Goal: Use online tool/utility: Utilize a website feature to perform a specific function

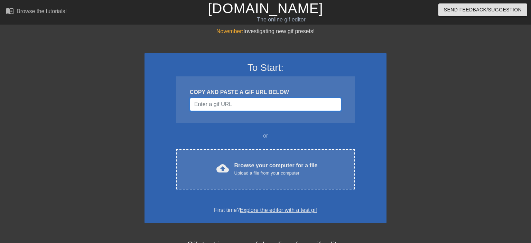
click at [227, 105] on input "Username" at bounding box center [265, 104] width 151 height 13
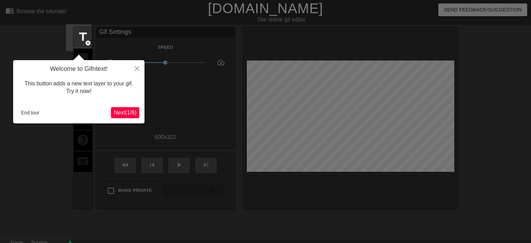
scroll to position [17, 0]
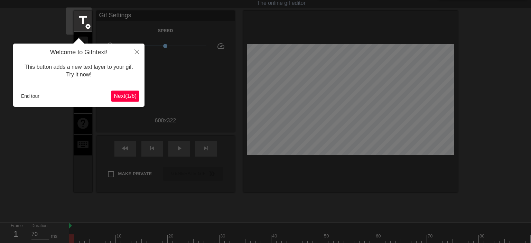
click at [125, 96] on span "Next ( 1 / 6 )" at bounding box center [125, 96] width 23 height 6
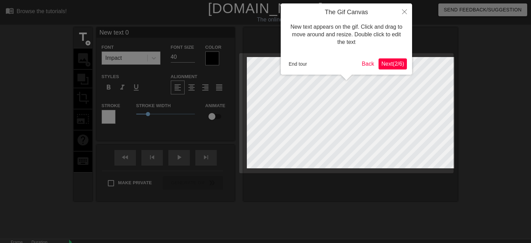
click at [395, 65] on span "Next ( 2 / 6 )" at bounding box center [392, 64] width 23 height 6
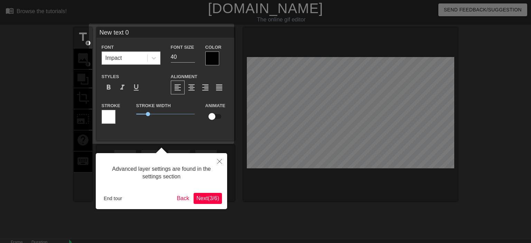
click at [212, 197] on span "Next ( 3 / 6 )" at bounding box center [207, 198] width 23 height 6
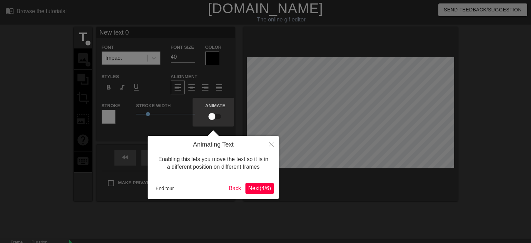
click at [252, 191] on span "Next ( 4 / 6 )" at bounding box center [259, 188] width 23 height 6
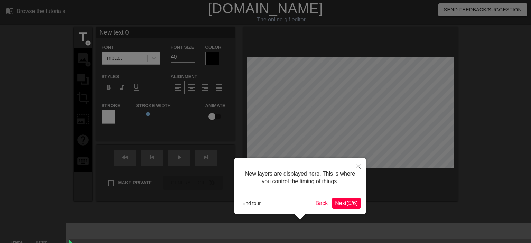
scroll to position [5, 0]
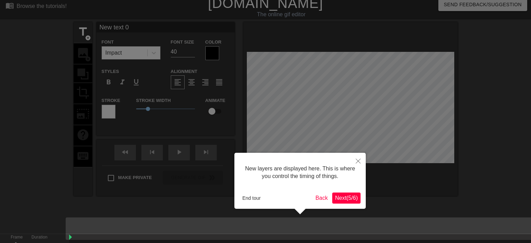
click at [352, 197] on span "Next ( 5 / 6 )" at bounding box center [346, 198] width 23 height 6
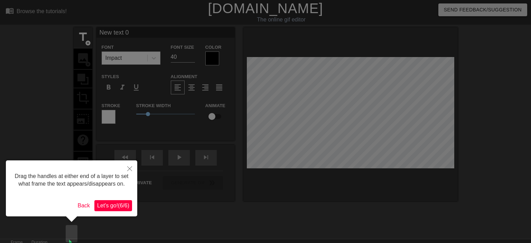
click at [109, 203] on span "Let's go! ( 6 / 6 )" at bounding box center [113, 206] width 32 height 6
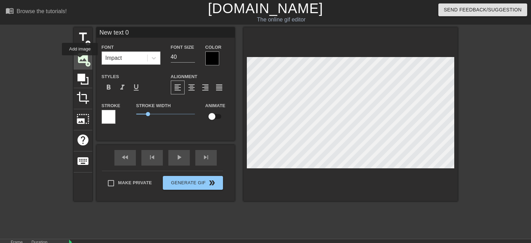
click at [80, 60] on span "image" at bounding box center [82, 57] width 13 height 13
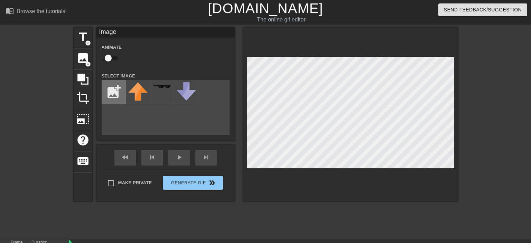
click at [105, 99] on input "file" at bounding box center [114, 92] width 24 height 24
click at [111, 90] on input "file" at bounding box center [114, 92] width 24 height 24
type input "C:\fakepath\p235794.png"
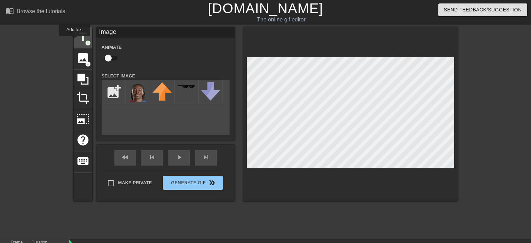
click at [76, 41] on span "title" at bounding box center [82, 36] width 13 height 13
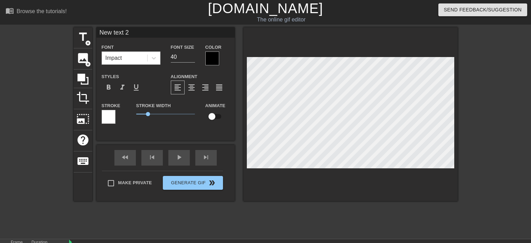
click at [164, 138] on div "New text 2 Font Impact Font Size 40 Color Styles format_bold format_italic form…" at bounding box center [165, 83] width 138 height 113
click at [85, 41] on span "add_circle" at bounding box center [88, 43] width 6 height 6
type input "New text 3"
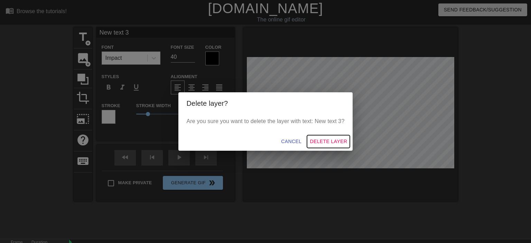
click at [331, 140] on span "Delete Layer" at bounding box center [328, 141] width 37 height 9
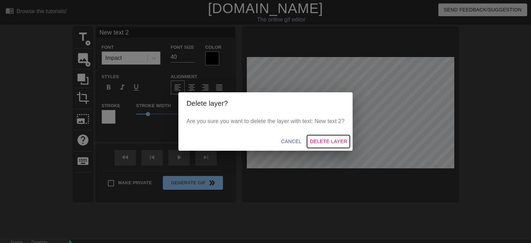
click at [331, 139] on span "Delete Layer" at bounding box center [328, 141] width 37 height 9
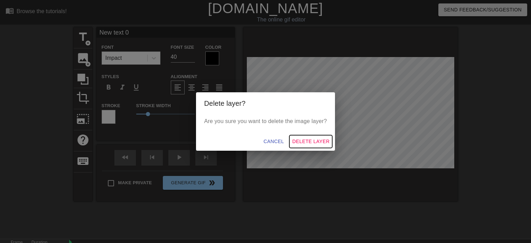
click at [311, 140] on span "Delete Layer" at bounding box center [310, 141] width 37 height 9
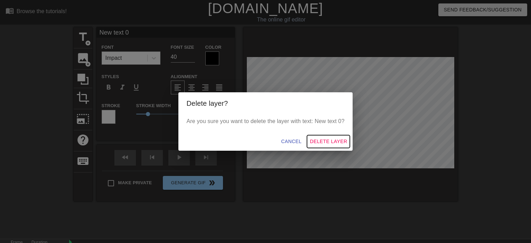
click at [335, 141] on span "Delete Layer" at bounding box center [328, 141] width 37 height 9
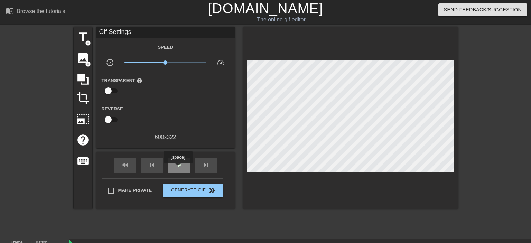
click at [178, 168] on span "play_arrow" at bounding box center [179, 165] width 8 height 8
type input "70"
click at [178, 168] on span "pause" at bounding box center [179, 165] width 8 height 8
click at [178, 168] on span "play_arrow" at bounding box center [179, 165] width 8 height 8
click at [178, 168] on span "pause" at bounding box center [179, 165] width 8 height 8
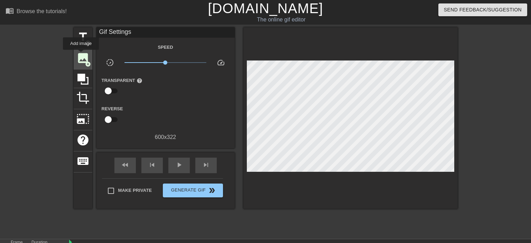
click at [81, 55] on span "image" at bounding box center [82, 57] width 13 height 13
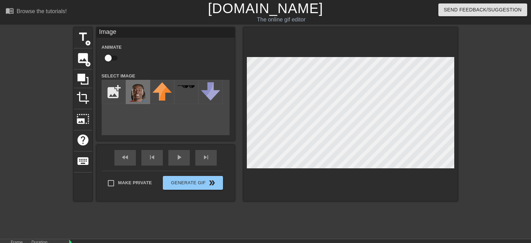
click at [135, 89] on img at bounding box center [137, 91] width 19 height 19
click at [104, 57] on input "checkbox" at bounding box center [107, 57] width 39 height 13
click at [109, 57] on input "checkbox" at bounding box center [114, 57] width 39 height 13
checkbox input "false"
drag, startPoint x: 385, startPoint y: 222, endPoint x: 407, endPoint y: 223, distance: 22.5
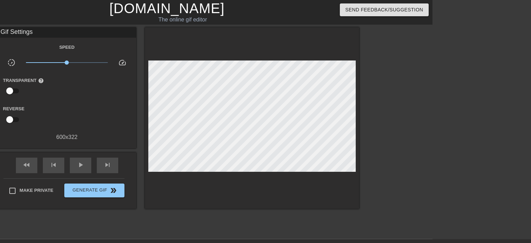
scroll to position [0, 120]
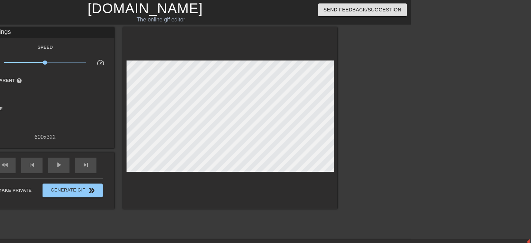
type input "70"
drag, startPoint x: 525, startPoint y: 237, endPoint x: 273, endPoint y: 232, distance: 252.4
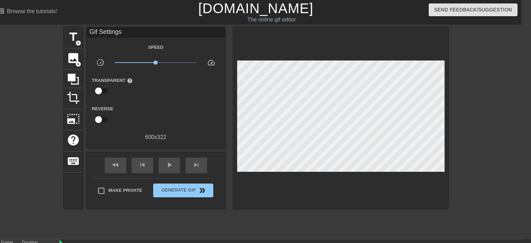
scroll to position [0, 9]
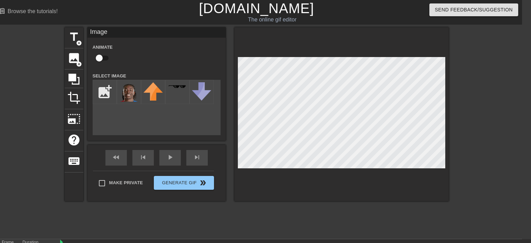
click at [94, 58] on input "checkbox" at bounding box center [98, 57] width 39 height 13
checkbox input "true"
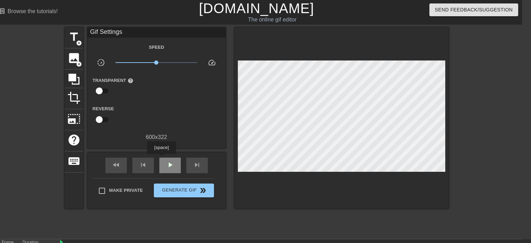
click at [162, 159] on div "play_arrow" at bounding box center [169, 166] width 21 height 16
click at [166, 165] on span "pause" at bounding box center [170, 165] width 8 height 8
drag, startPoint x: 514, startPoint y: 229, endPoint x: 386, endPoint y: 231, distance: 127.9
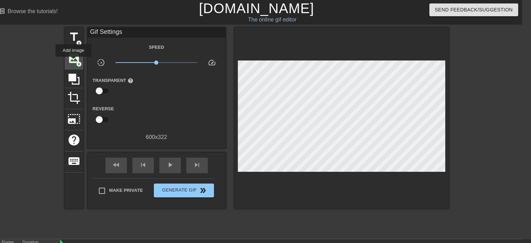
click at [71, 60] on span "image" at bounding box center [73, 57] width 13 height 13
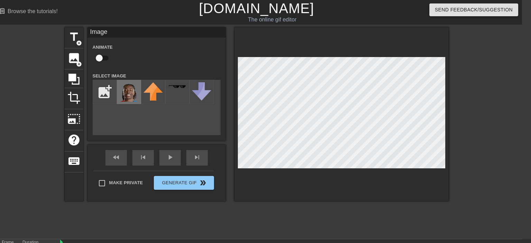
click at [131, 97] on img at bounding box center [128, 91] width 19 height 19
drag, startPoint x: 390, startPoint y: 221, endPoint x: 405, endPoint y: 226, distance: 16.2
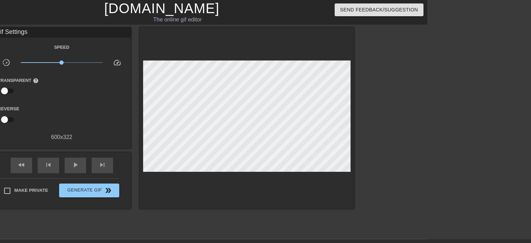
scroll to position [0, 120]
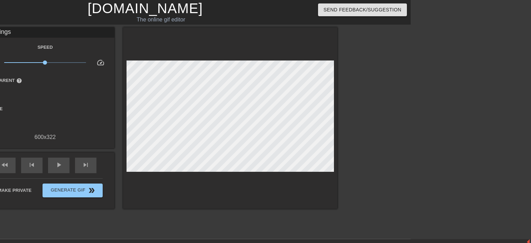
type input "70"
drag, startPoint x: 525, startPoint y: 238, endPoint x: 286, endPoint y: 233, distance: 239.6
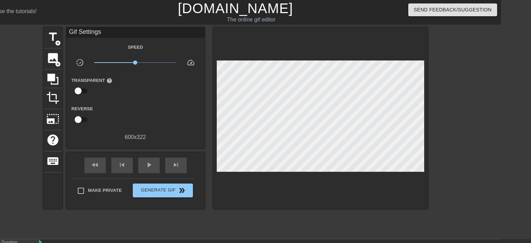
scroll to position [0, 29]
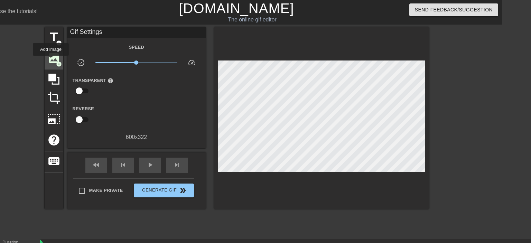
click at [50, 59] on span "image" at bounding box center [53, 57] width 13 height 13
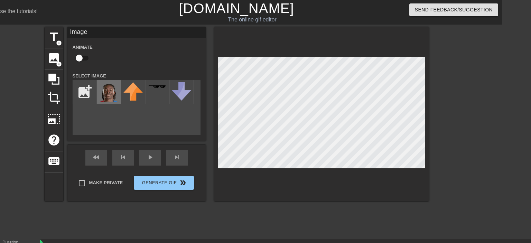
click at [104, 89] on img at bounding box center [108, 91] width 19 height 19
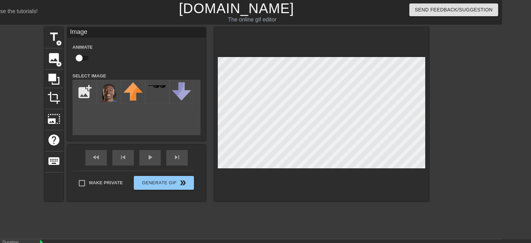
drag, startPoint x: 321, startPoint y: 222, endPoint x: 330, endPoint y: 223, distance: 8.4
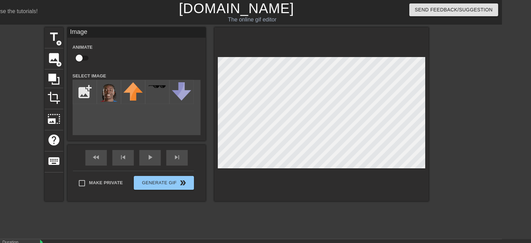
checkbox input "true"
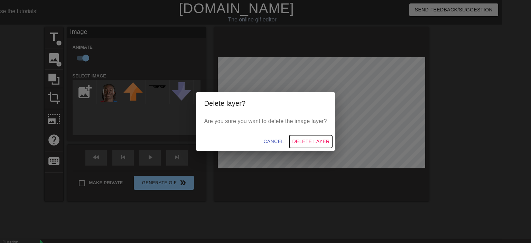
click at [316, 141] on span "Delete Layer" at bounding box center [310, 141] width 37 height 9
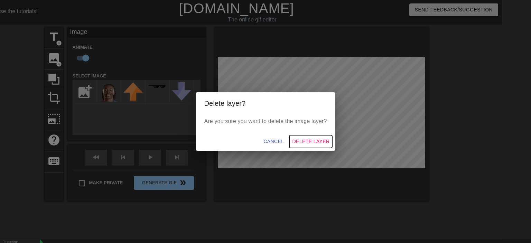
click at [307, 142] on span "Delete Layer" at bounding box center [310, 141] width 37 height 9
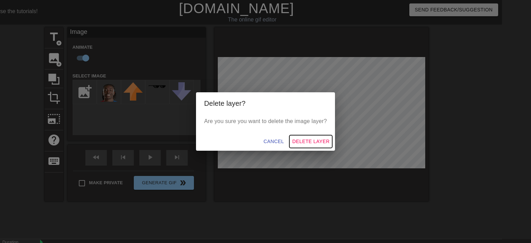
click at [307, 138] on span "Delete Layer" at bounding box center [310, 141] width 37 height 9
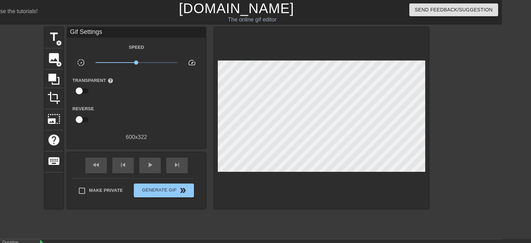
drag, startPoint x: 353, startPoint y: 230, endPoint x: 343, endPoint y: 233, distance: 10.3
click at [348, 234] on div "menu_book Browse the tutorials! [DOMAIN_NAME] The online gif editor Send Feedba…" at bounding box center [236, 154] width 531 height 308
click at [49, 57] on span "image" at bounding box center [53, 57] width 13 height 13
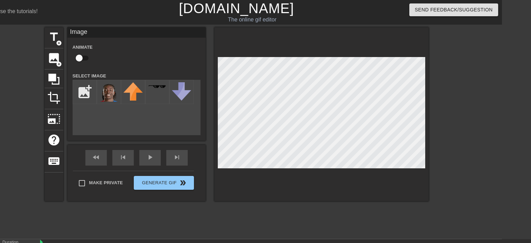
drag, startPoint x: 107, startPoint y: 96, endPoint x: 196, endPoint y: 92, distance: 88.6
click at [108, 96] on img at bounding box center [108, 91] width 19 height 19
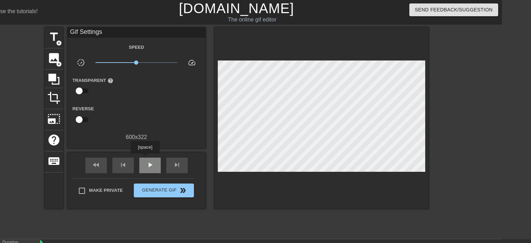
click at [145, 158] on div "play_arrow" at bounding box center [149, 166] width 21 height 16
click at [144, 157] on div "fast_rewind skip_previous pause skip_next" at bounding box center [136, 165] width 113 height 26
click at [146, 161] on span "pause" at bounding box center [150, 165] width 8 height 8
click at [147, 164] on span "play_arrow" at bounding box center [150, 165] width 8 height 8
click at [148, 166] on span "pause" at bounding box center [150, 165] width 8 height 8
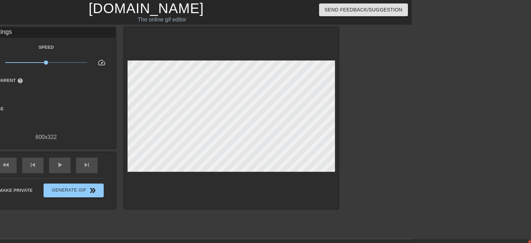
scroll to position [0, 120]
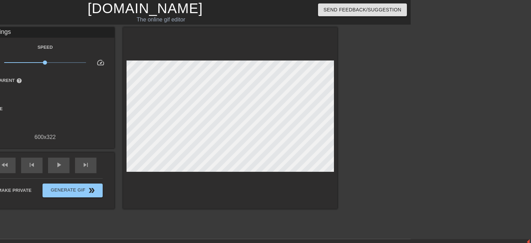
drag, startPoint x: 280, startPoint y: 227, endPoint x: 308, endPoint y: 229, distance: 28.1
drag, startPoint x: 525, startPoint y: 238, endPoint x: 288, endPoint y: 234, distance: 236.8
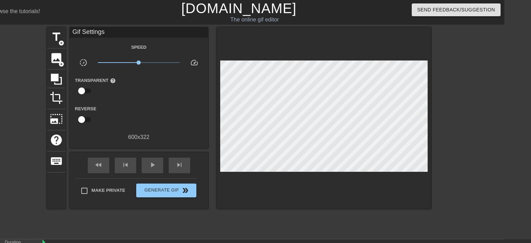
scroll to position [0, 17]
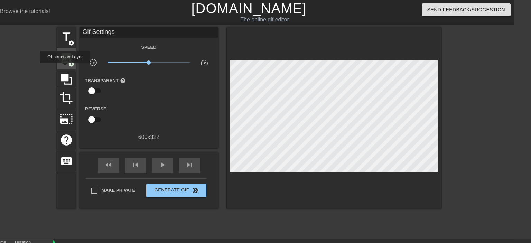
click at [68, 64] on span "add_circle" at bounding box center [71, 64] width 6 height 6
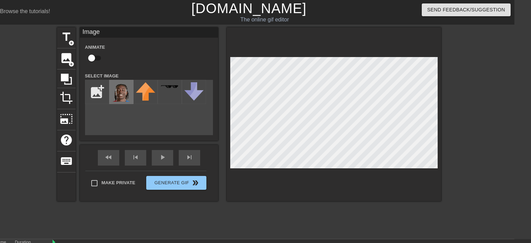
click at [114, 100] on img at bounding box center [121, 91] width 19 height 19
click at [156, 154] on div "fast_rewind skip_previous play_arrow skip_next" at bounding box center [149, 158] width 113 height 26
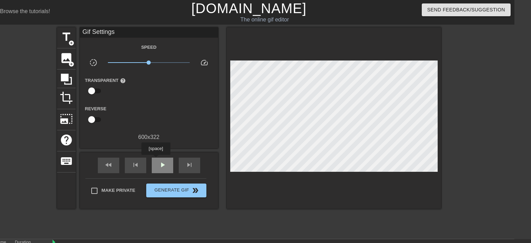
click at [158, 161] on span "play_arrow" at bounding box center [162, 165] width 8 height 8
click at [158, 161] on span "pause" at bounding box center [162, 165] width 8 height 8
click at [158, 161] on span "play_arrow" at bounding box center [162, 165] width 8 height 8
click at [158, 161] on span "pause" at bounding box center [162, 165] width 8 height 8
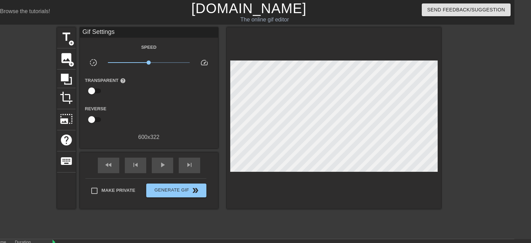
drag, startPoint x: 497, startPoint y: 231, endPoint x: 438, endPoint y: 232, distance: 58.8
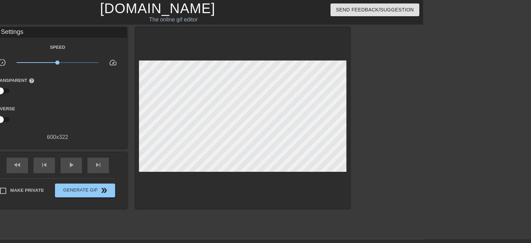
scroll to position [0, 120]
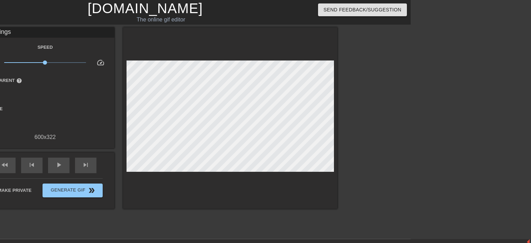
drag, startPoint x: 526, startPoint y: 238, endPoint x: 322, endPoint y: 237, distance: 203.9
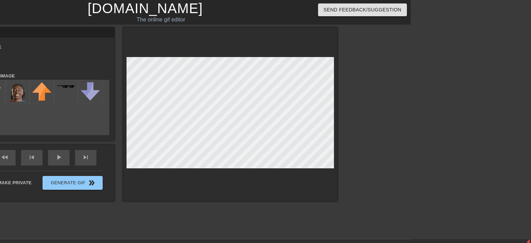
click at [11, 94] on img at bounding box center [17, 91] width 19 height 19
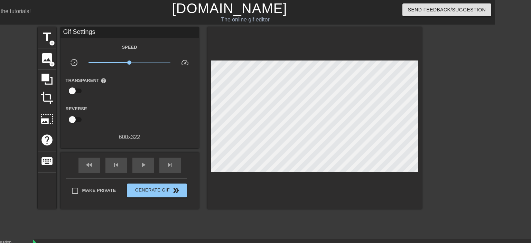
scroll to position [0, 36]
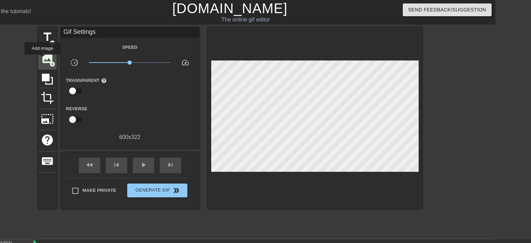
drag, startPoint x: 43, startPoint y: 59, endPoint x: 48, endPoint y: 60, distance: 5.5
click at [43, 59] on span "image" at bounding box center [47, 57] width 13 height 13
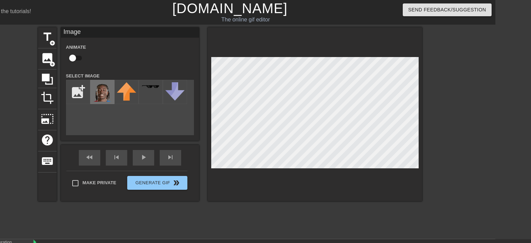
click at [95, 96] on img at bounding box center [102, 91] width 19 height 19
click at [138, 158] on div "play_arrow" at bounding box center [143, 158] width 21 height 16
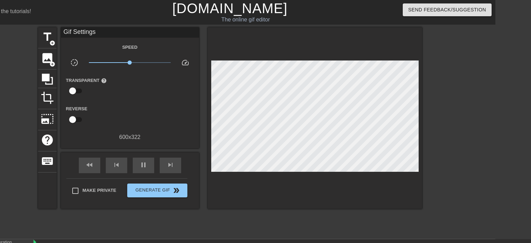
scroll to position [0, 0]
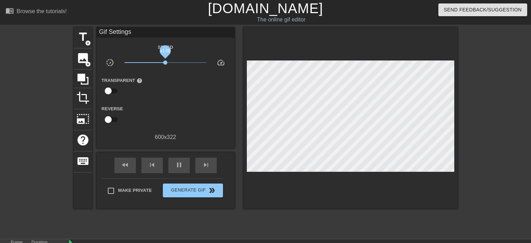
type input "70"
click at [185, 194] on button "Generate Gif double_arrow" at bounding box center [193, 191] width 60 height 14
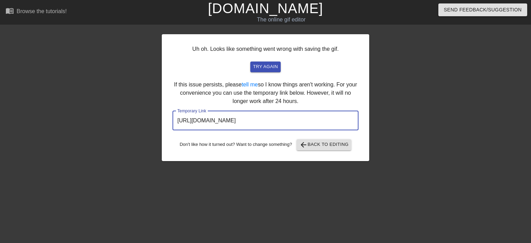
drag, startPoint x: 317, startPoint y: 125, endPoint x: 161, endPoint y: 130, distance: 156.6
click at [172, 130] on input "[URL][DOMAIN_NAME]" at bounding box center [265, 120] width 186 height 19
